Goal: Information Seeking & Learning: Learn about a topic

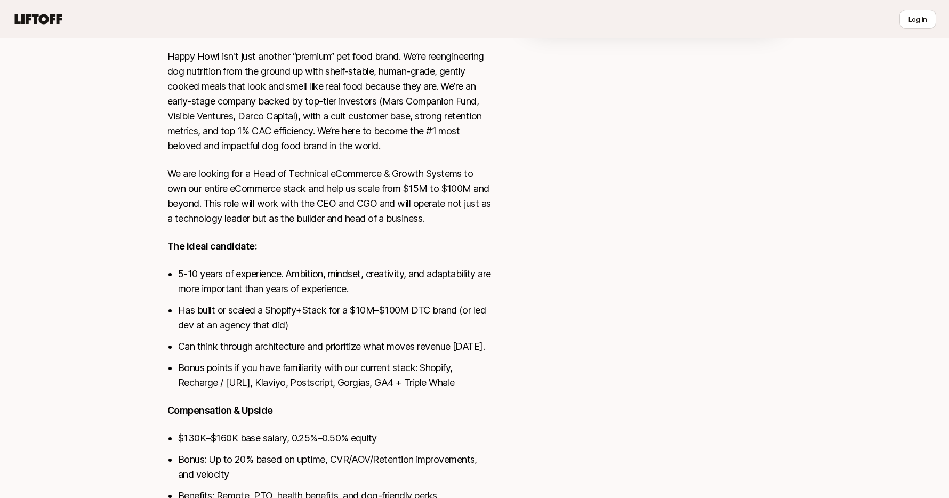
scroll to position [303, 0]
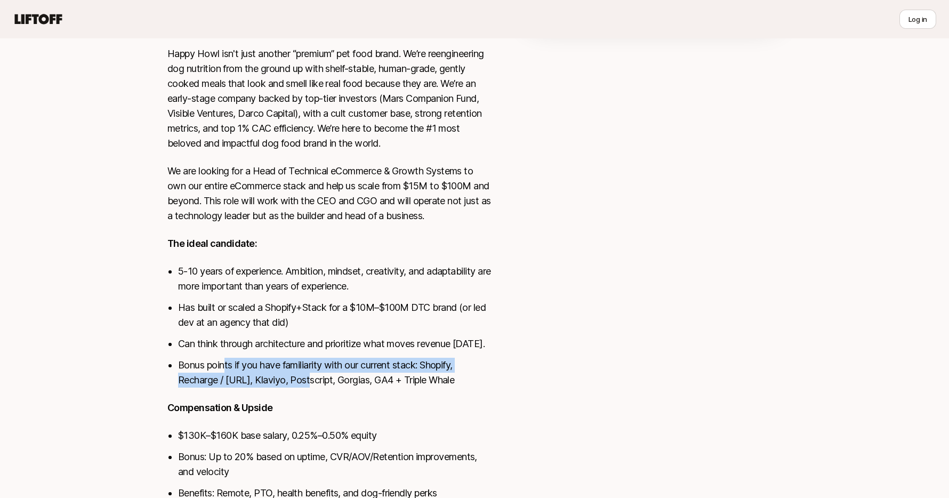
drag, startPoint x: 225, startPoint y: 363, endPoint x: 303, endPoint y: 386, distance: 81.8
click at [303, 386] on li "Bonus points if you have familiarity with our current stack: Shopify, Recharge …" at bounding box center [334, 373] width 313 height 30
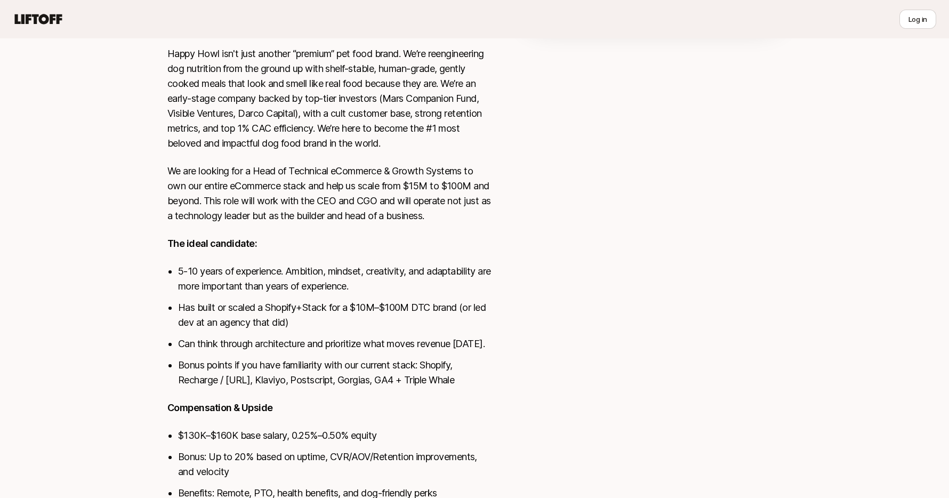
click at [285, 440] on li "$130K–$160K base salary, 0.25%–0.50% equity" at bounding box center [334, 435] width 313 height 15
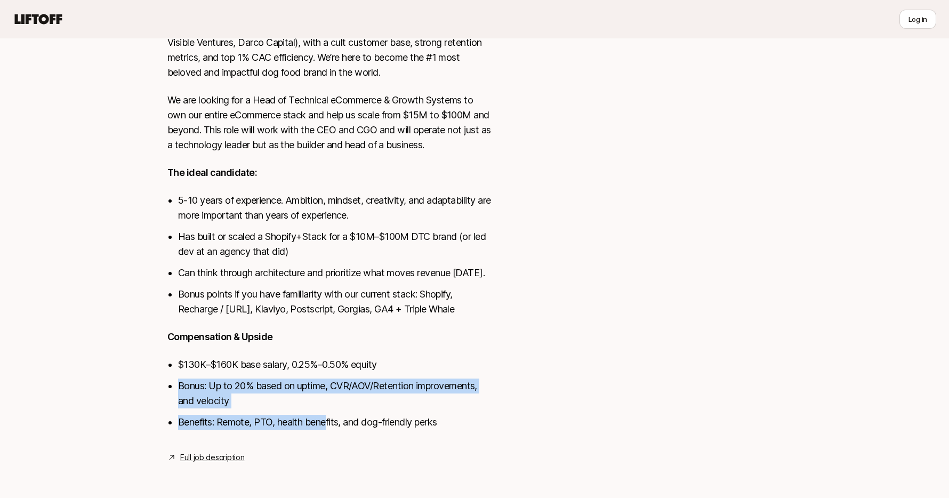
drag, startPoint x: 205, startPoint y: 374, endPoint x: 327, endPoint y: 422, distance: 131.1
click at [327, 422] on ul "$130K–$160K base salary, 0.25%–0.50% equity Bonus: Up to 20% based on uptime, C…" at bounding box center [334, 393] width 313 height 72
click at [392, 417] on li "Benefits: Remote, PTO, health benefits, and dog-friendly perks" at bounding box center [334, 422] width 313 height 15
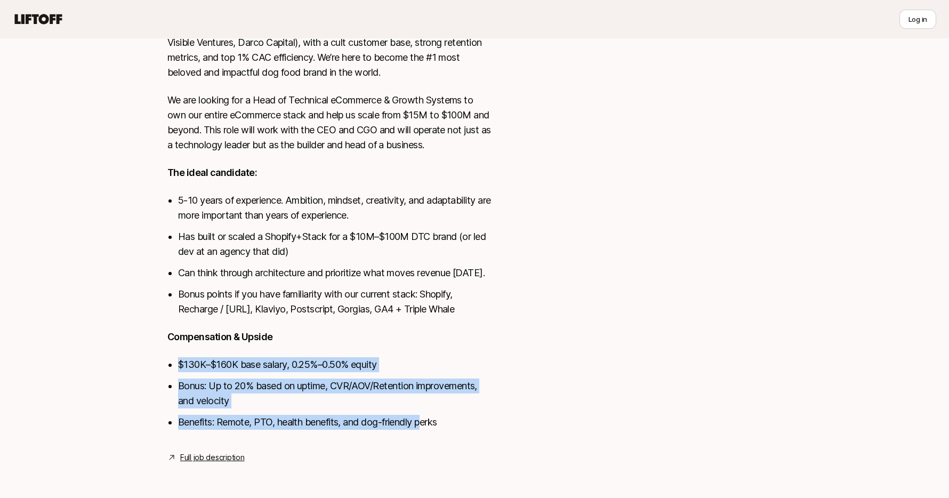
drag, startPoint x: 425, startPoint y: 418, endPoint x: 221, endPoint y: 356, distance: 213.4
click at [221, 355] on div "Happy Howl isn't just another “premium” pet food brand. We’re reengineering dog…" at bounding box center [329, 208] width 324 height 467
click at [70, 345] on div "Colin Buckley and Josh Pierce are looking for Head of Technical eCommerce & Gro…" at bounding box center [474, 89] width 949 height 799
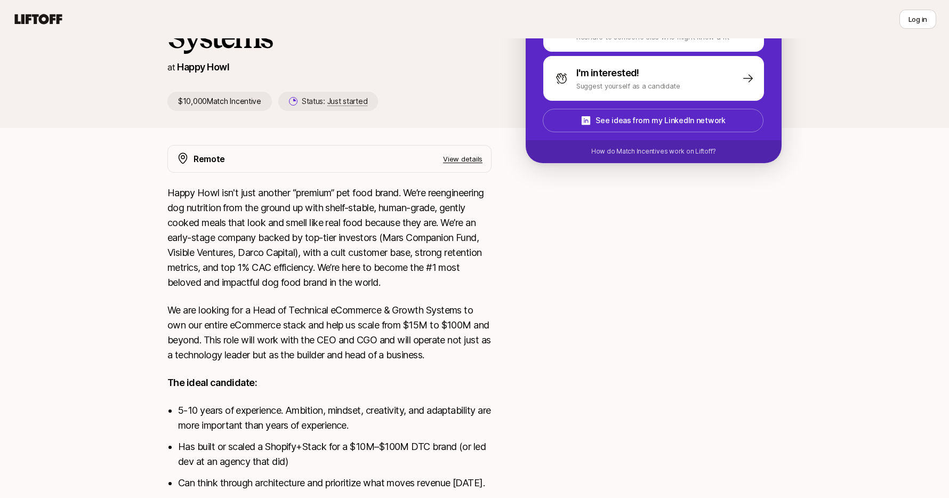
scroll to position [0, 0]
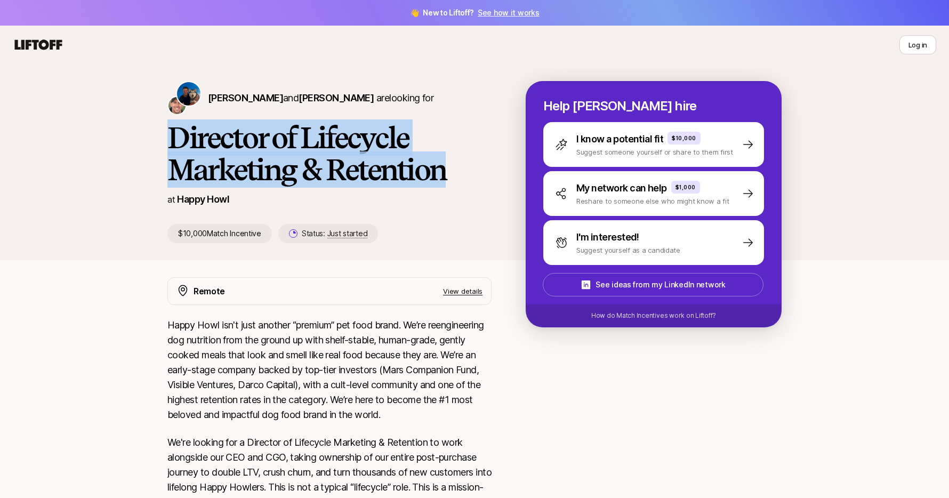
drag, startPoint x: 194, startPoint y: 142, endPoint x: 468, endPoint y: 160, distance: 274.5
click at [468, 160] on h1 "Director of Lifecycle Marketing & Retention" at bounding box center [329, 153] width 324 height 64
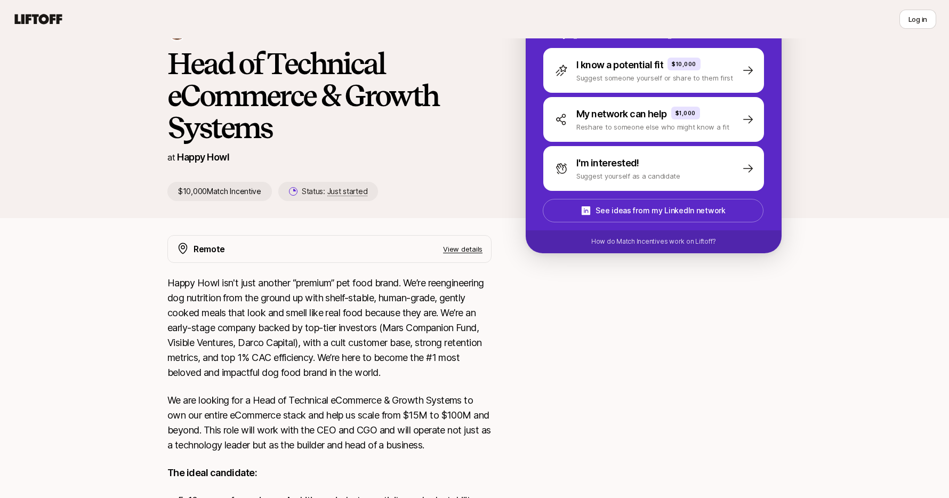
scroll to position [72, 0]
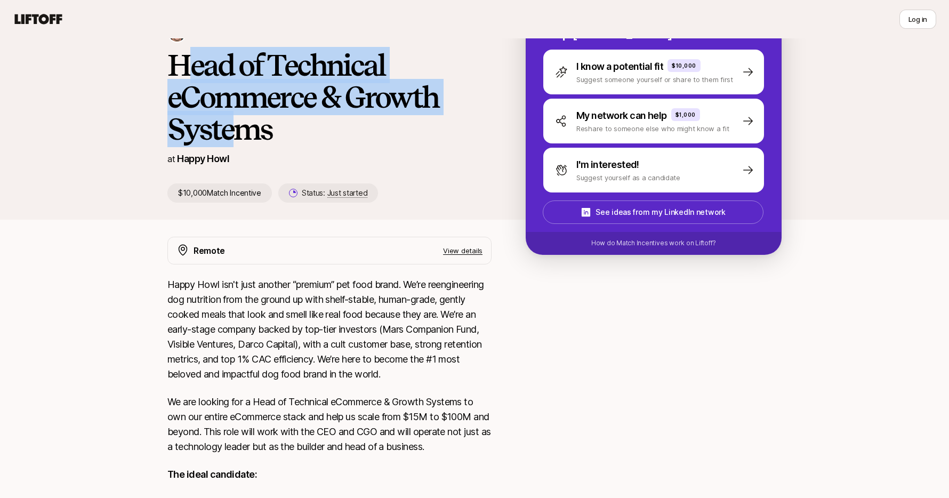
drag, startPoint x: 181, startPoint y: 74, endPoint x: 235, endPoint y: 129, distance: 77.6
click at [234, 129] on h1 "Head of Technical eCommerce & Growth Systems" at bounding box center [329, 97] width 324 height 96
click at [253, 348] on p "Happy Howl isn't just another “premium” pet food brand. We’re reengineering dog…" at bounding box center [329, 329] width 324 height 104
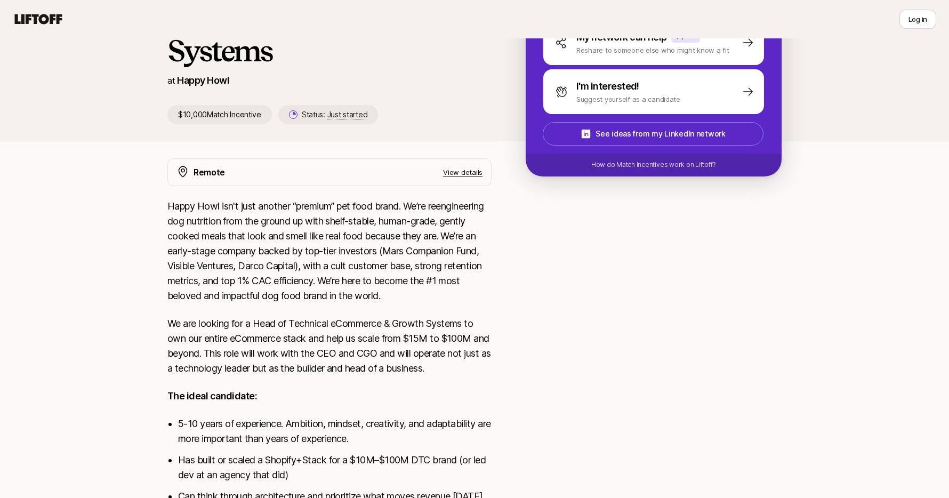
scroll to position [0, 0]
